Goal: Task Accomplishment & Management: Manage account settings

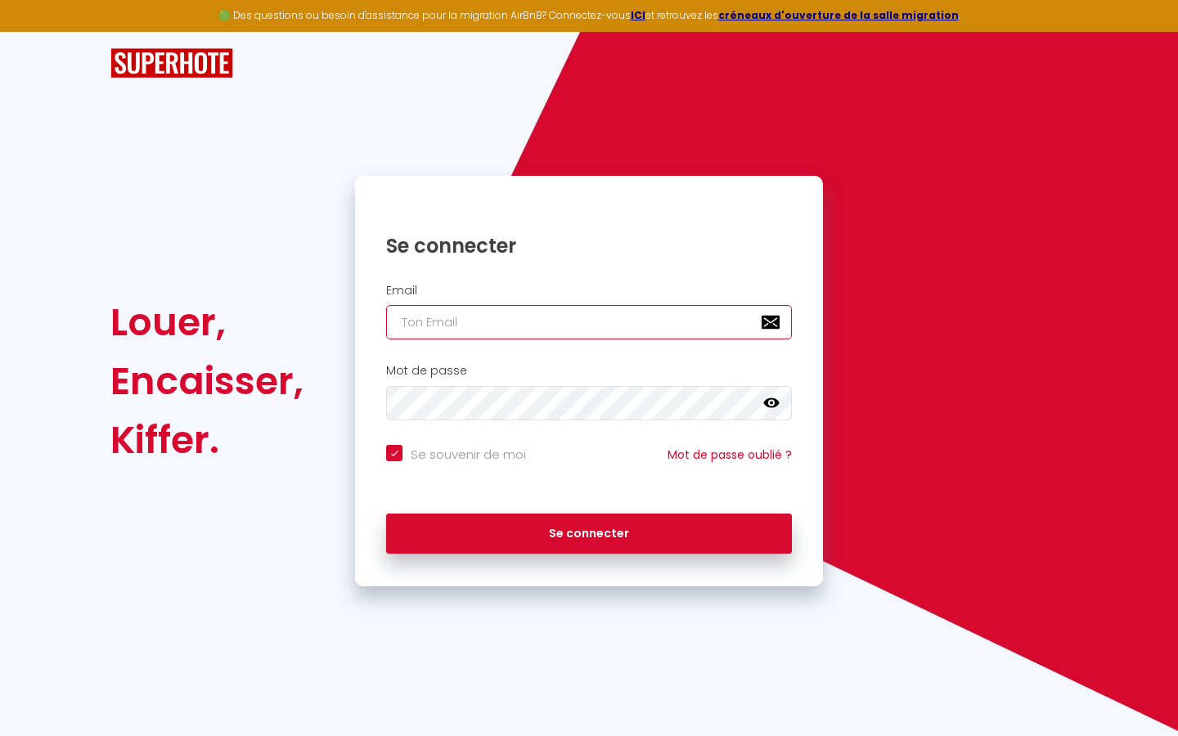
type input "s"
checkbox input "true"
type input "su"
checkbox input "true"
type input "sup"
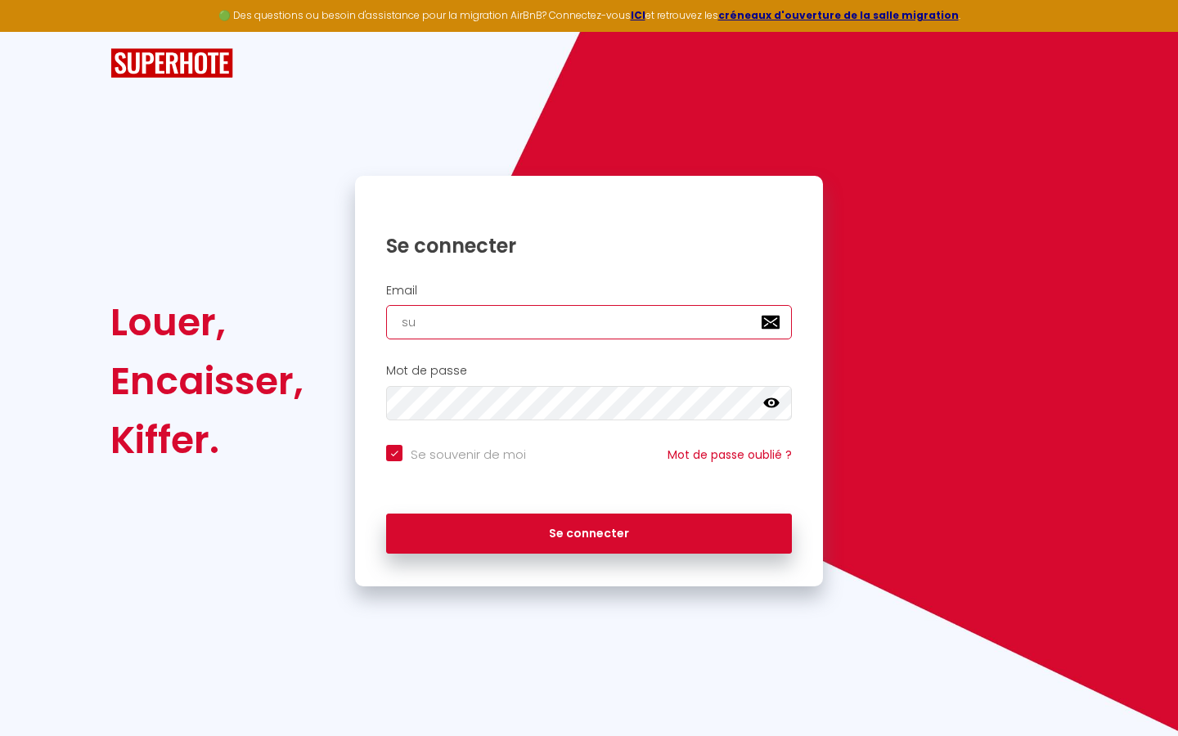
checkbox input "true"
type input "supe"
checkbox input "true"
type input "super"
checkbox input "true"
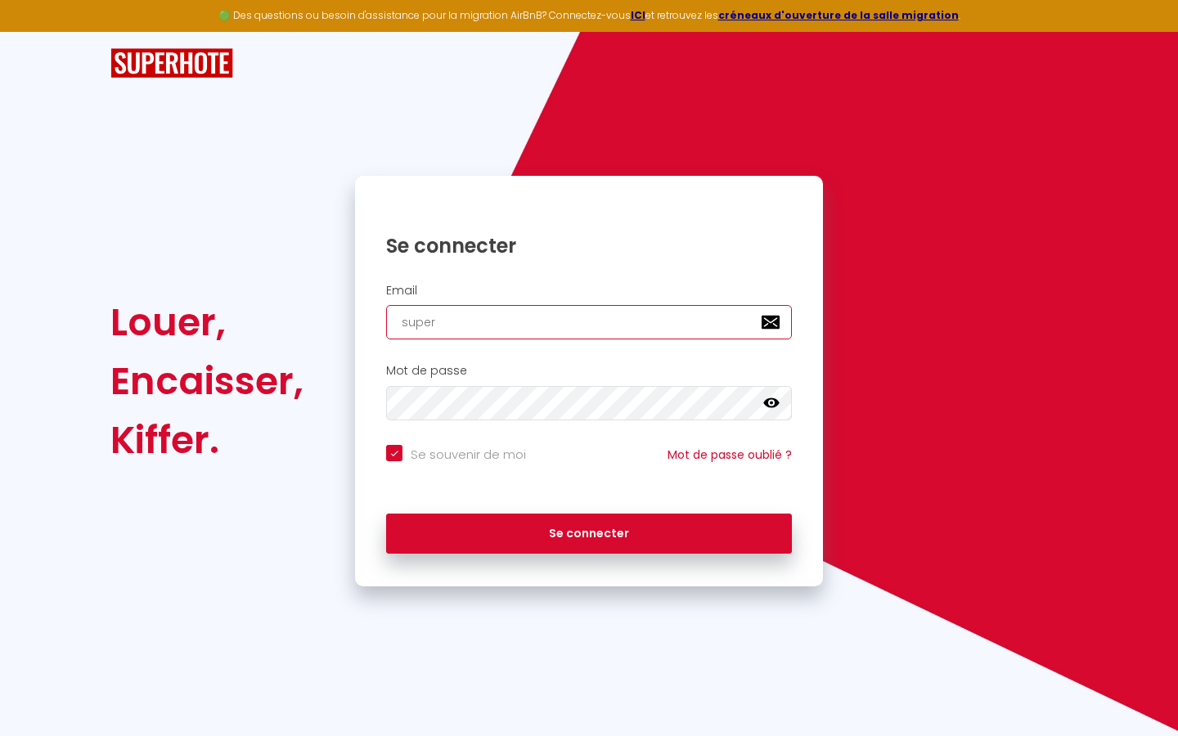
type input "superb"
checkbox input "true"
type input "superbo"
checkbox input "true"
type input "superbor"
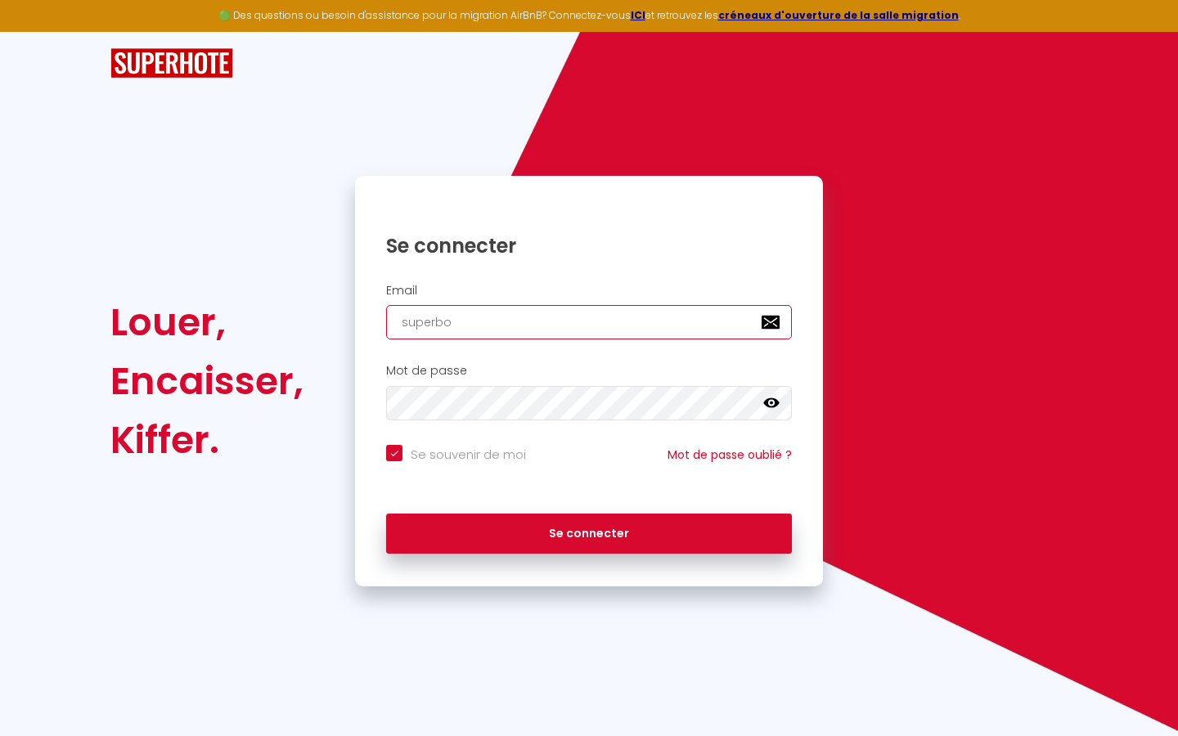
checkbox input "true"
type input "superbord"
checkbox input "true"
type input "superborde"
checkbox input "true"
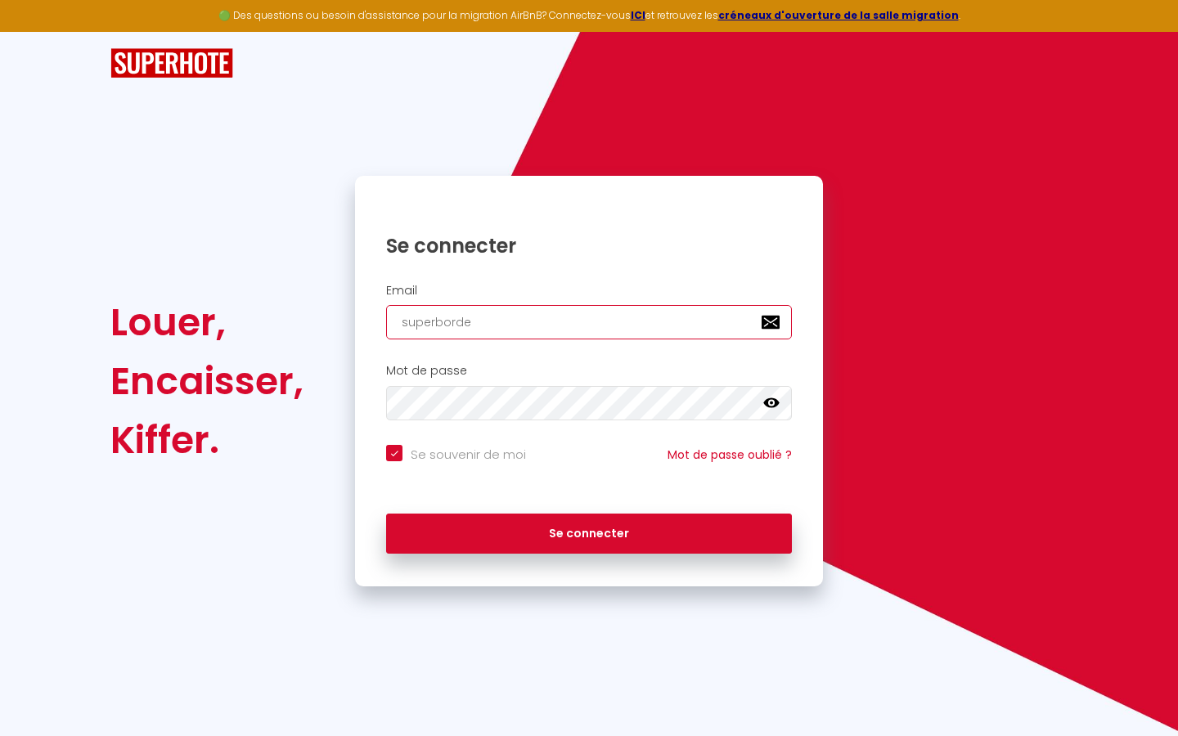
type input "superbordea"
checkbox input "true"
type input "superbordeau"
checkbox input "true"
type input "superbordeaux"
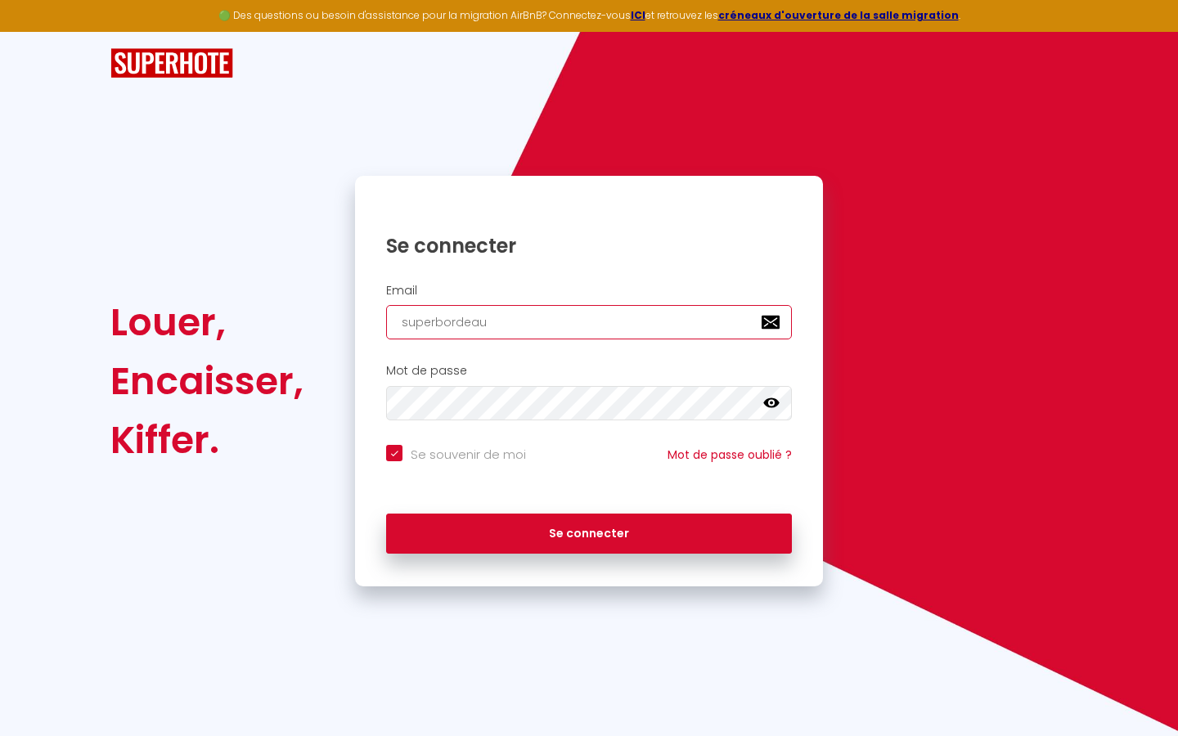
checkbox input "true"
type input "superbordeaux@"
checkbox input "true"
type input "superbordeaux@g"
checkbox input "true"
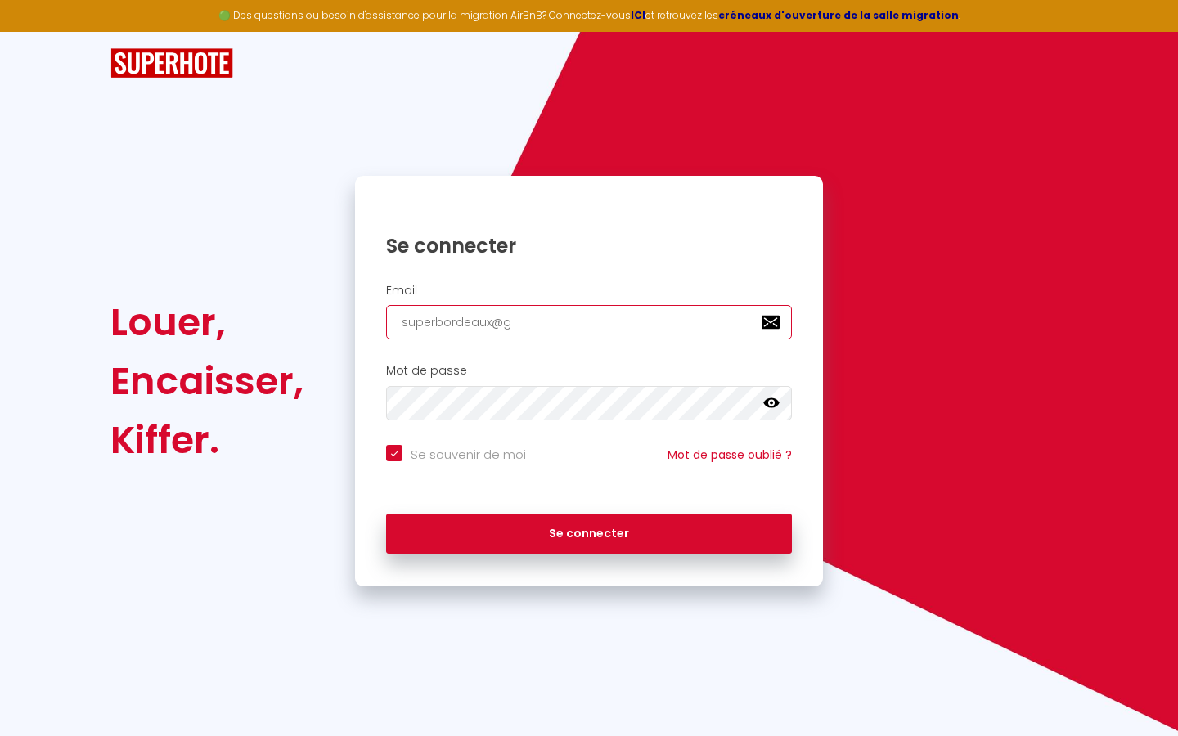
type input "superbordeaux@gm"
checkbox input "true"
type input "superbordeaux@gma"
checkbox input "true"
type input "superbordeaux@gmai"
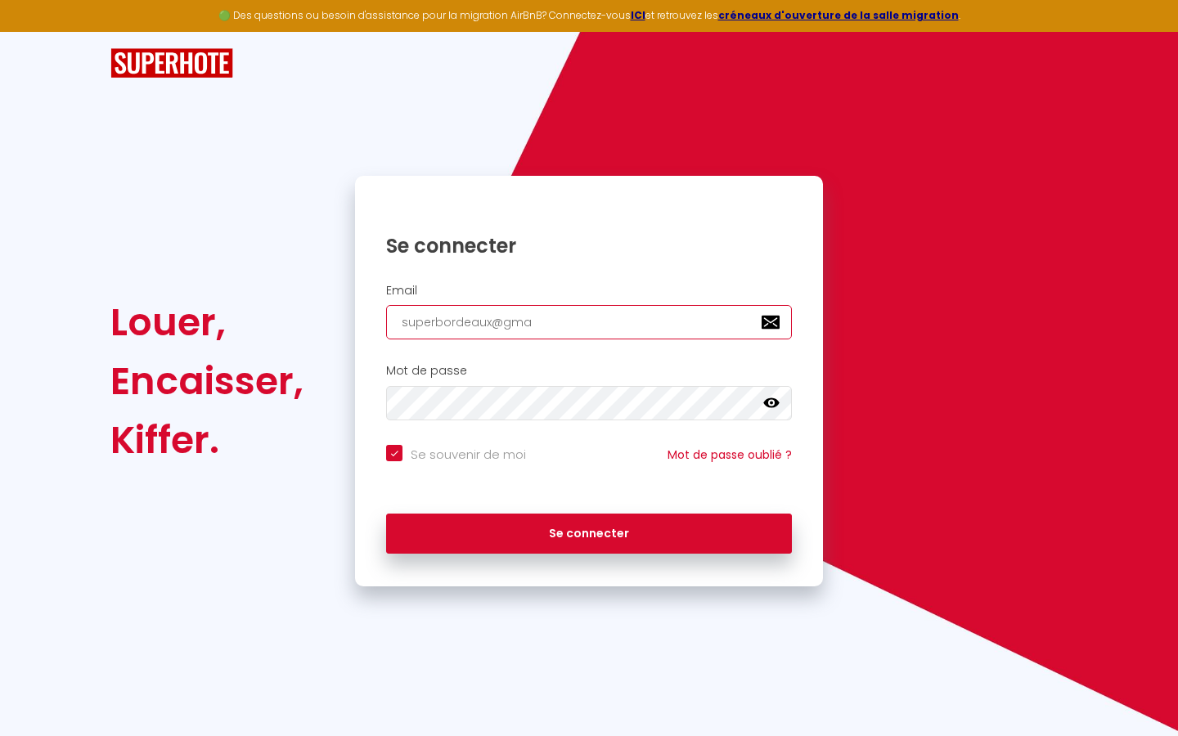
checkbox input "true"
type input "[EMAIL_ADDRESS]"
checkbox input "true"
type input "[EMAIL_ADDRESS]."
checkbox input "true"
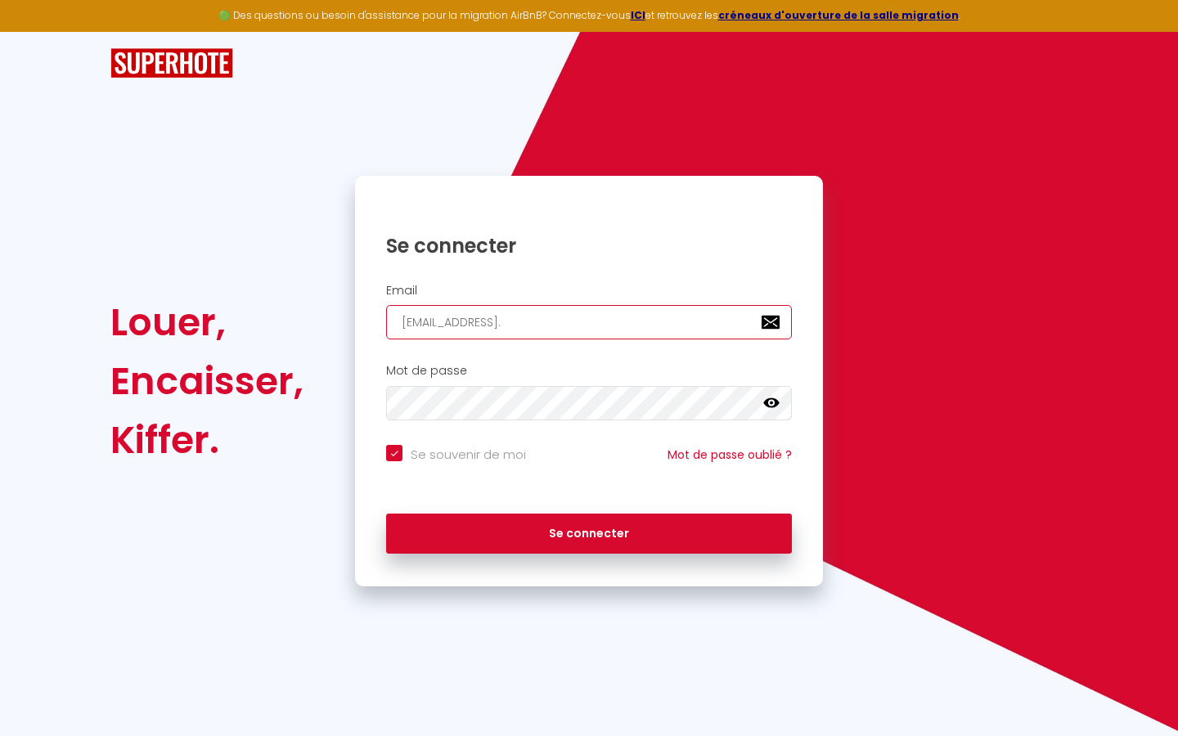
type input "superbordeaux@gmail.c"
checkbox input "true"
type input "[EMAIL_ADDRESS][DOMAIN_NAME]"
checkbox input "true"
type input "[EMAIL_ADDRESS][DOMAIN_NAME]"
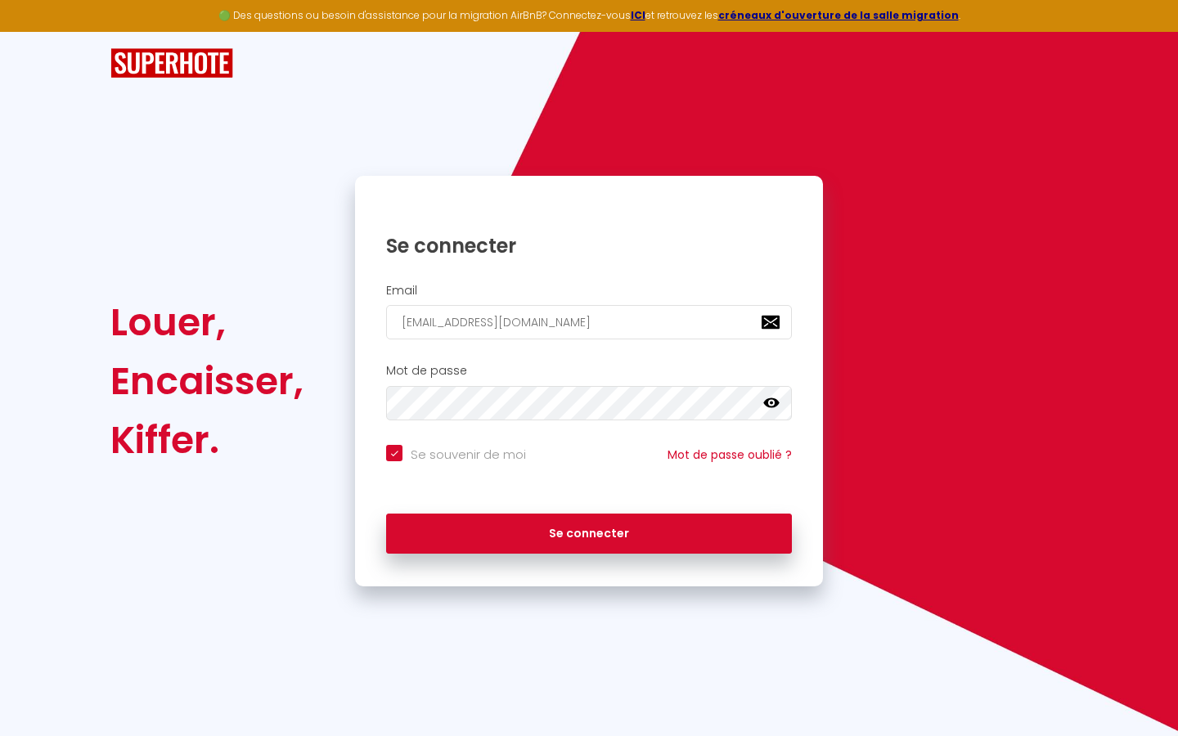
checkbox input "true"
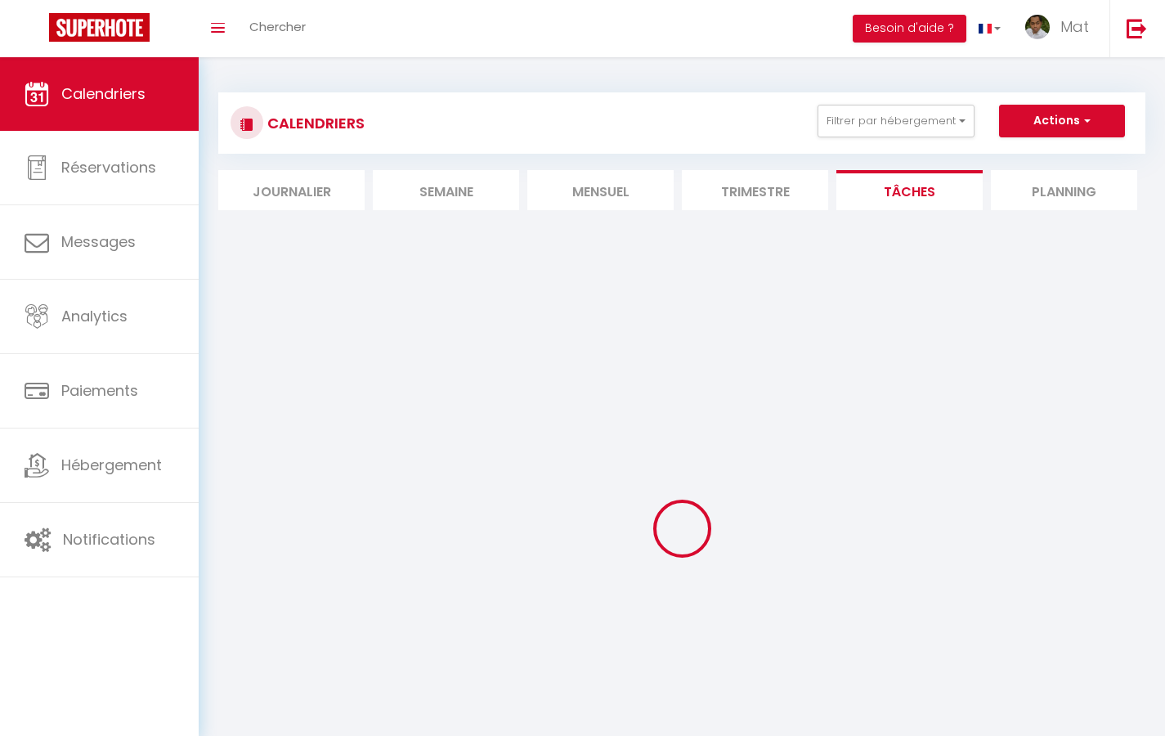
select select
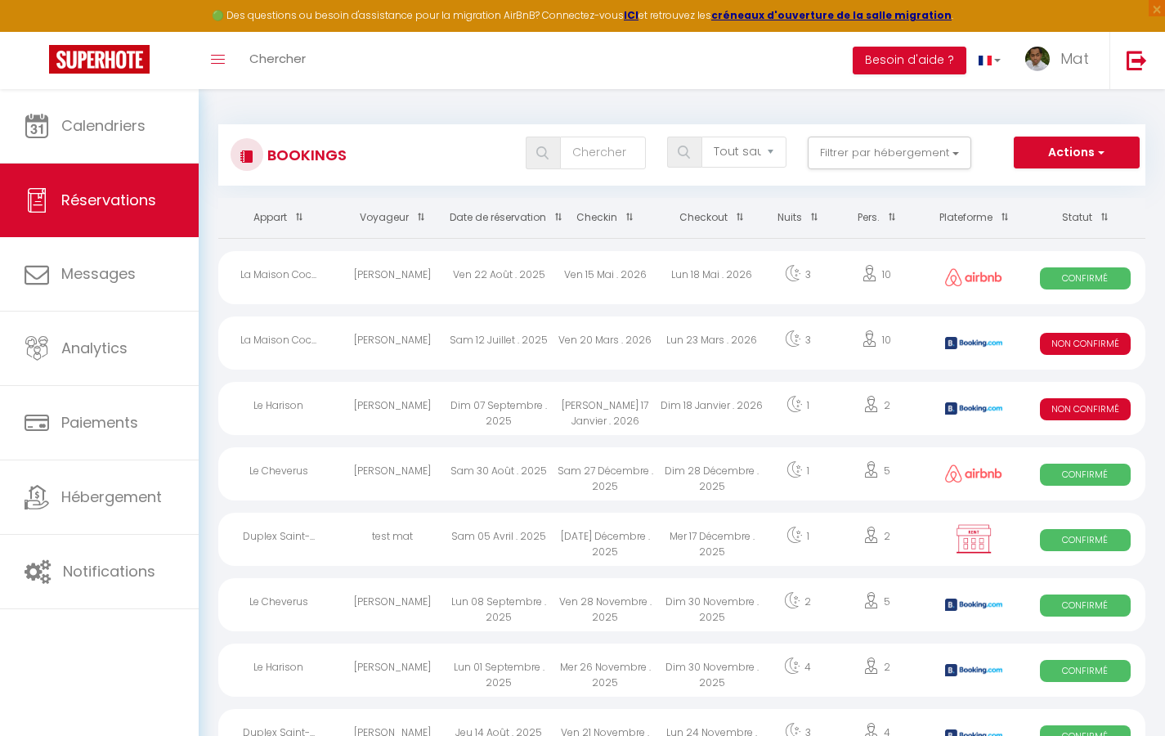
select select "message"
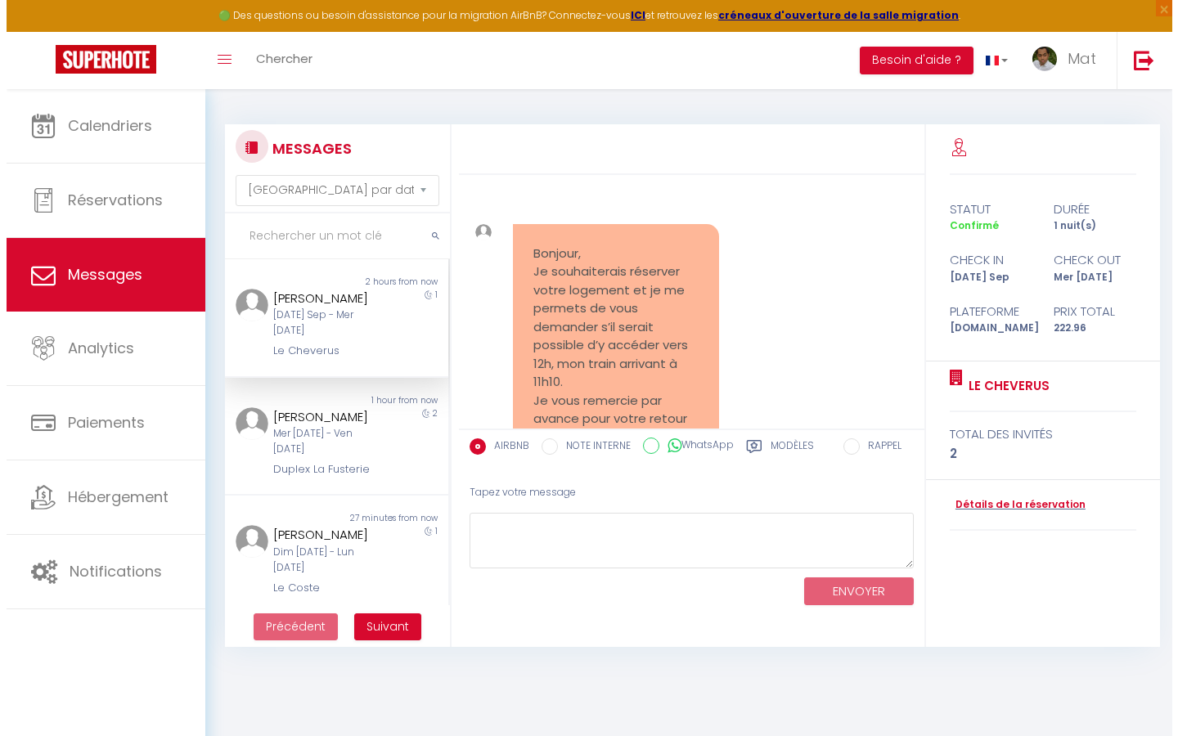
scroll to position [6432, 0]
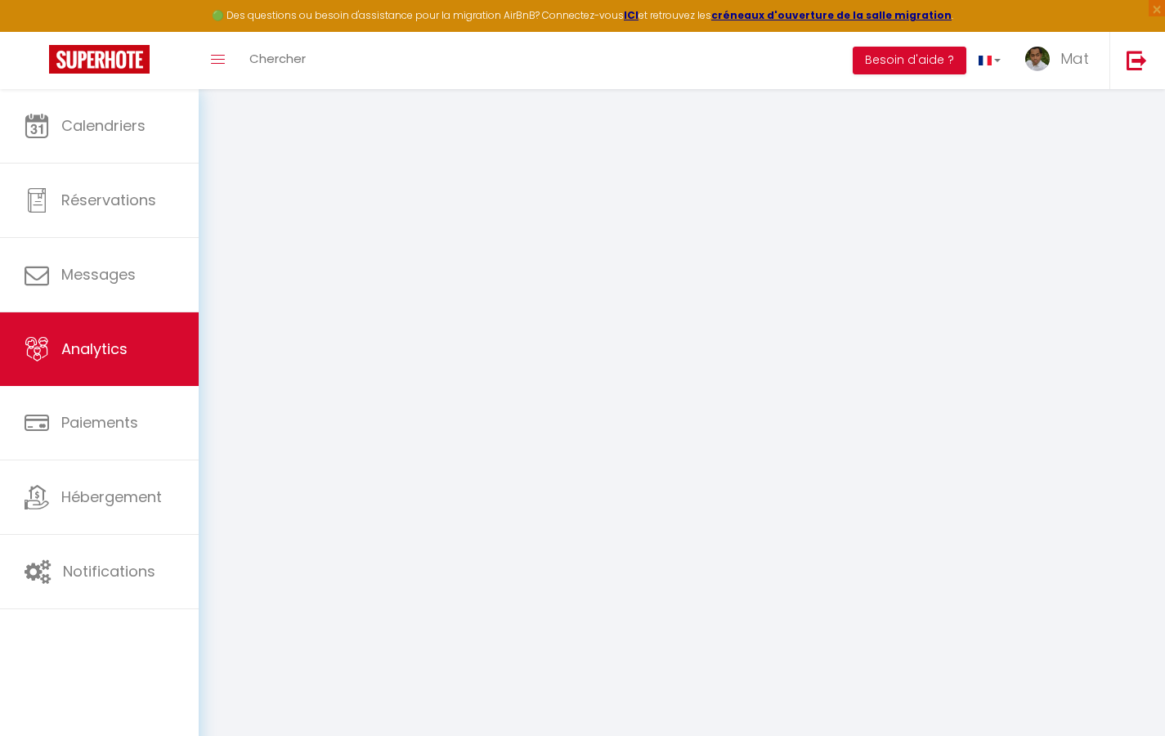
select select "2025"
select select "9"
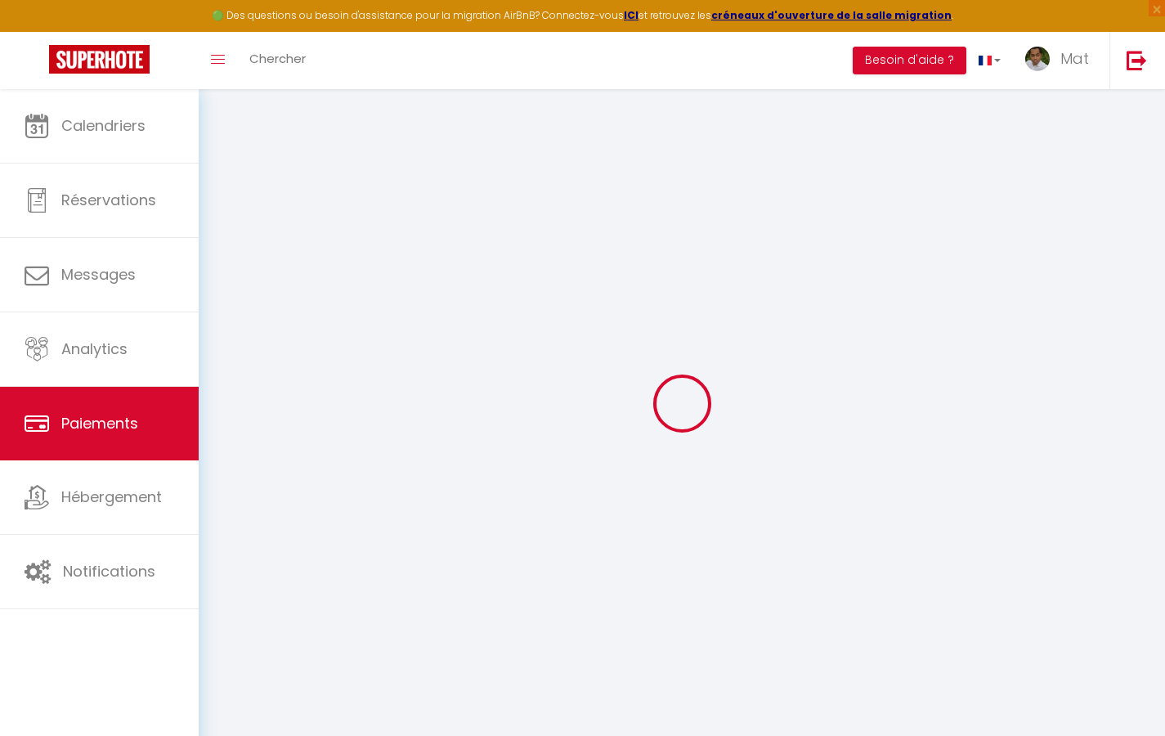
select select "2"
select select "0"
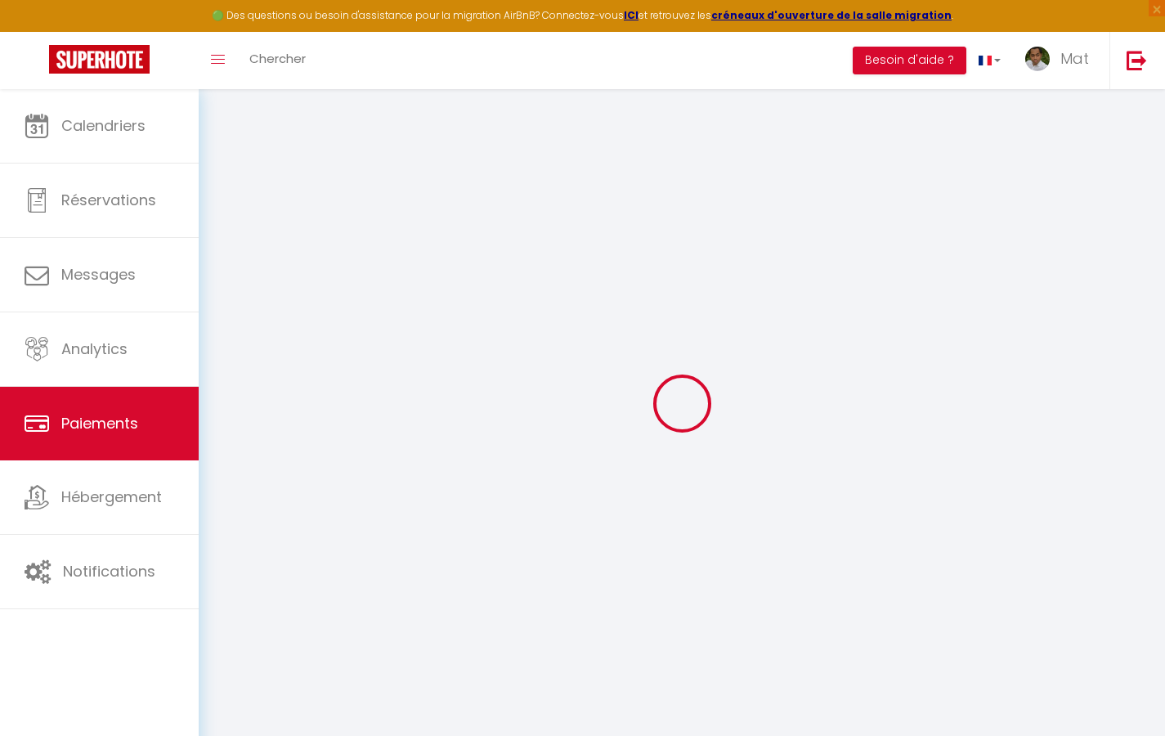
select select "0"
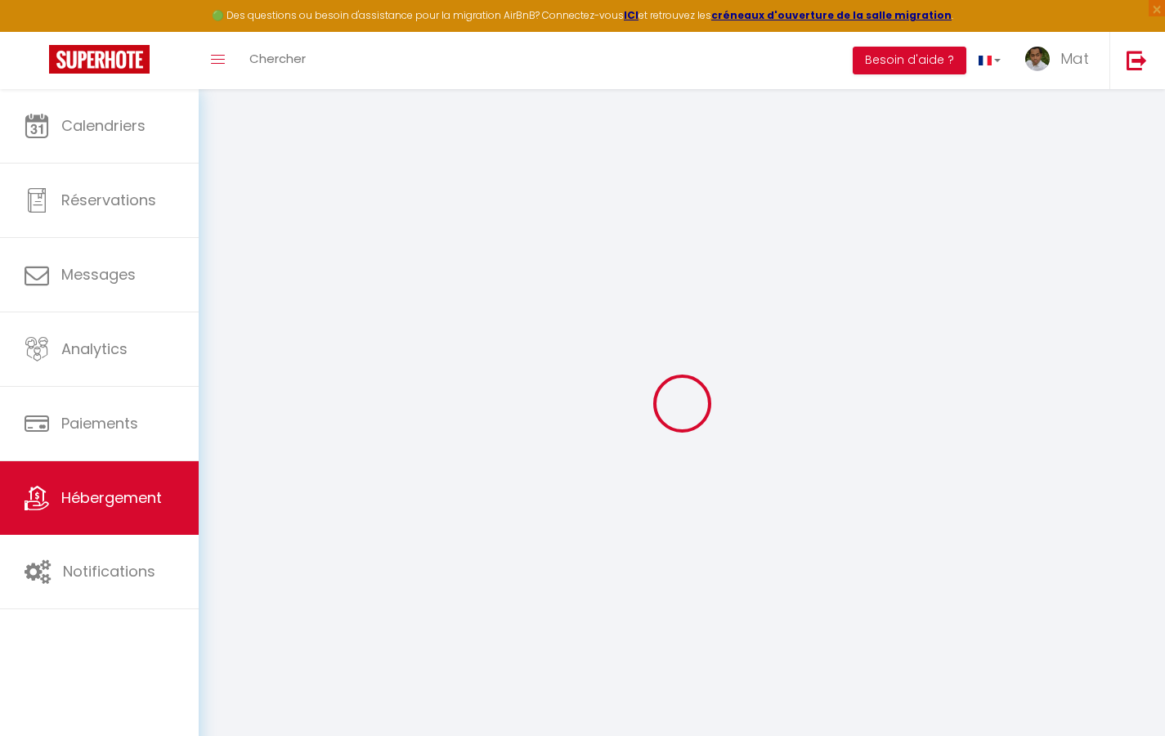
checkbox input "true"
checkbox input "false"
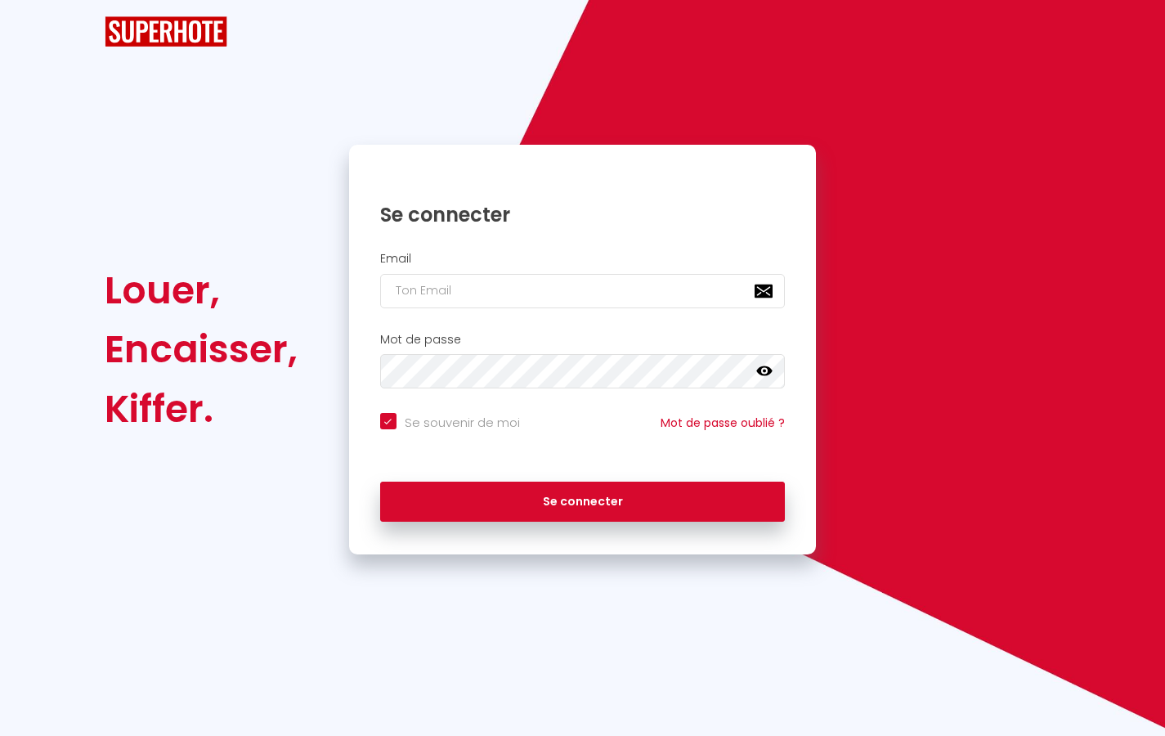
checkbox input "true"
